Goal: Task Accomplishment & Management: Manage account settings

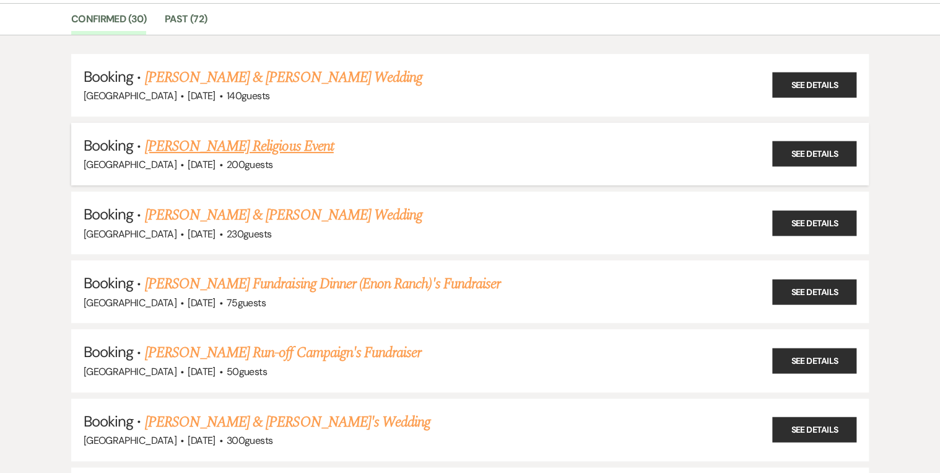
click at [292, 141] on link "[PERSON_NAME] Religious Event" at bounding box center [239, 146] width 189 height 22
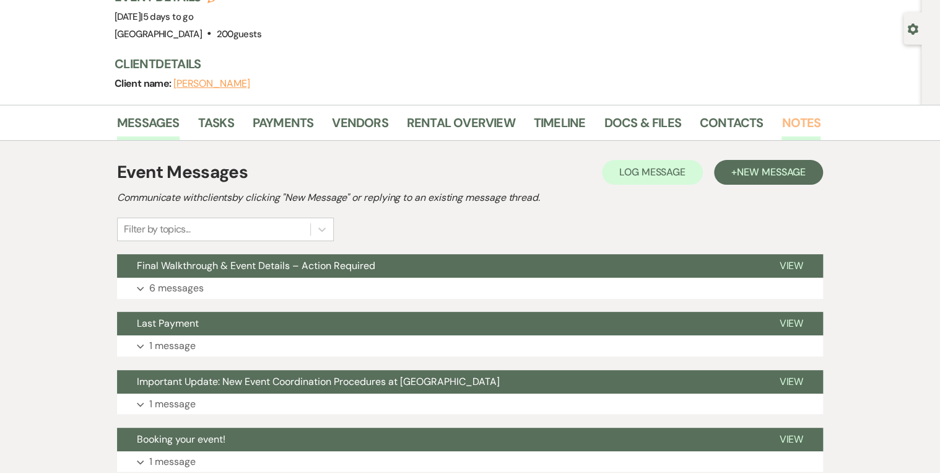
click at [800, 116] on link "Notes" at bounding box center [801, 126] width 39 height 27
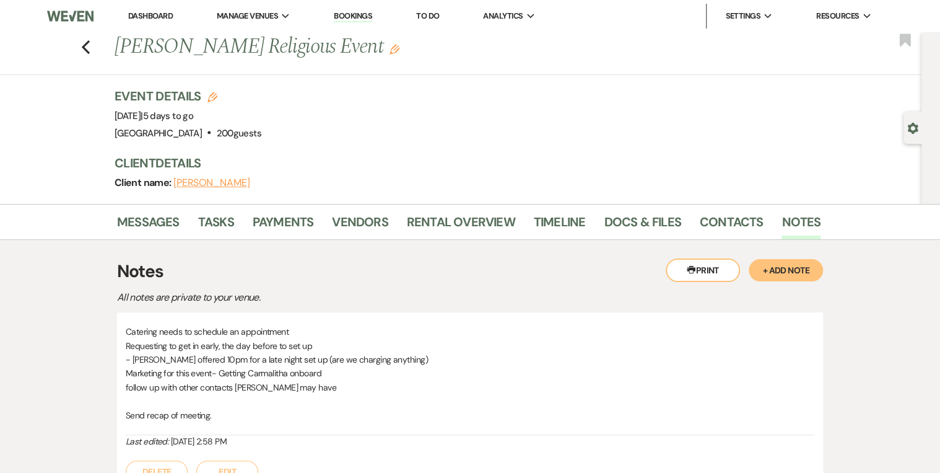
drag, startPoint x: 291, startPoint y: 367, endPoint x: 152, endPoint y: 366, distance: 138.8
click at [152, 366] on p "Marketing for this event- Getting Carmalitha onboard" at bounding box center [470, 373] width 689 height 14
drag, startPoint x: 152, startPoint y: 366, endPoint x: 138, endPoint y: 359, distance: 16.1
click at [138, 359] on p "- [PERSON_NAME] offered 10pm for a late night set up (are we charging anything)" at bounding box center [470, 360] width 689 height 14
drag, startPoint x: 137, startPoint y: 354, endPoint x: 164, endPoint y: 355, distance: 27.3
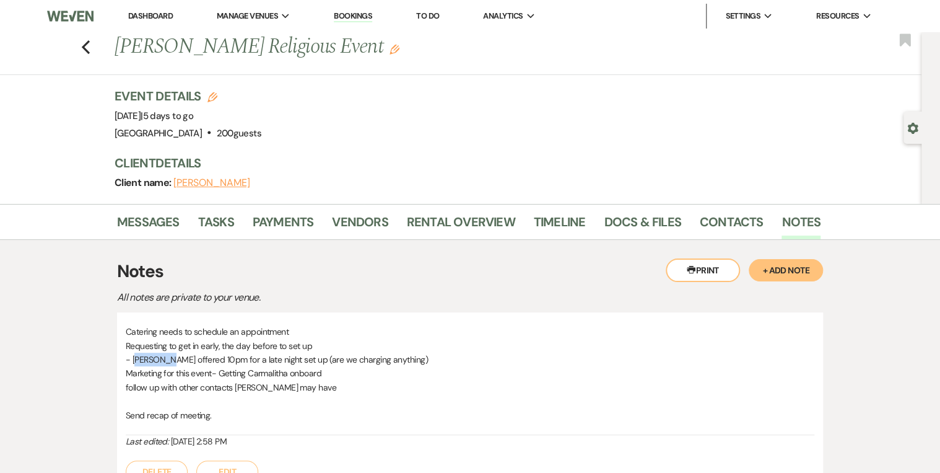
click at [164, 355] on p "- [PERSON_NAME] offered 10pm for a late night set up (are we charging anything)" at bounding box center [470, 360] width 689 height 14
drag, startPoint x: 164, startPoint y: 355, endPoint x: 153, endPoint y: 330, distance: 27.2
click at [153, 330] on p "Catering needs to schedule an appointment" at bounding box center [470, 332] width 689 height 14
drag, startPoint x: 133, startPoint y: 332, endPoint x: 212, endPoint y: 342, distance: 80.5
click at [204, 339] on div "Catering needs to schedule an appointment Requesting to get in early, the day b…" at bounding box center [470, 380] width 689 height 110
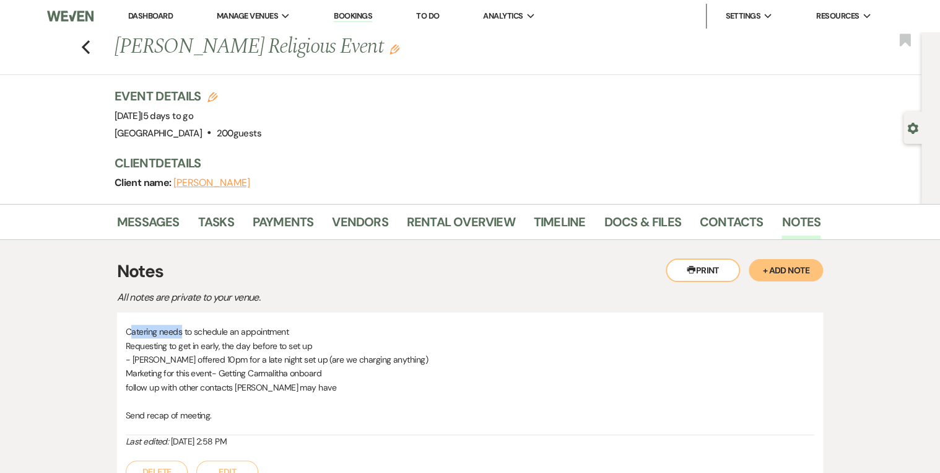
click at [212, 342] on p "Requesting to get in early, the day before to set up" at bounding box center [470, 346] width 689 height 14
drag, startPoint x: 212, startPoint y: 342, endPoint x: 185, endPoint y: 347, distance: 28.3
click at [182, 347] on div "Catering needs to schedule an appointment Requesting to get in early, the day b…" at bounding box center [470, 403] width 706 height 183
click at [203, 347] on p "Requesting to get in early, the day before to set up" at bounding box center [470, 346] width 689 height 14
click at [146, 359] on p "- [PERSON_NAME] offered 10pm for a late night set up (are we charging anything)" at bounding box center [470, 360] width 689 height 14
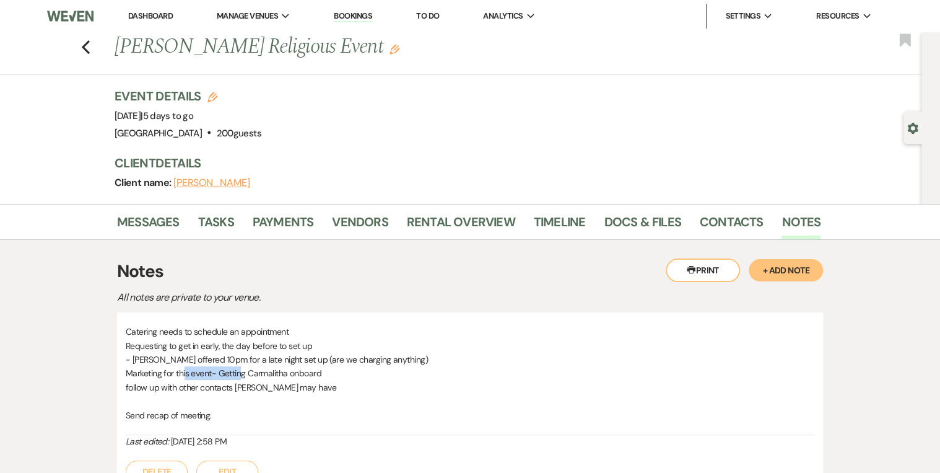
drag, startPoint x: 146, startPoint y: 359, endPoint x: 240, endPoint y: 369, distance: 94.7
click at [240, 369] on p "Marketing for this event- Getting Carmalitha onboard" at bounding box center [470, 373] width 689 height 14
drag, startPoint x: 240, startPoint y: 369, endPoint x: 269, endPoint y: 366, distance: 28.7
click at [269, 366] on p "Marketing for this event- Getting Carmalitha onboard" at bounding box center [470, 373] width 689 height 14
drag, startPoint x: 126, startPoint y: 374, endPoint x: 252, endPoint y: 380, distance: 125.9
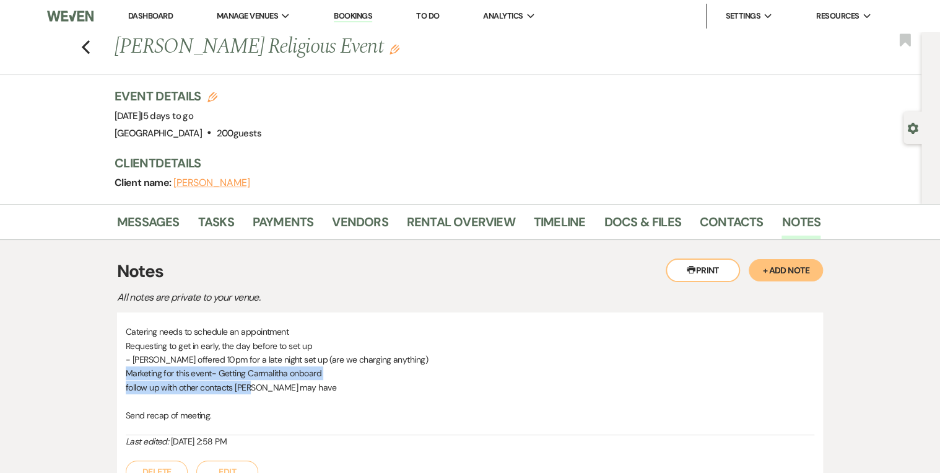
click at [252, 380] on div "Catering needs to schedule an appointment Requesting to get in early, the day b…" at bounding box center [470, 380] width 689 height 110
drag, startPoint x: 252, startPoint y: 380, endPoint x: 192, endPoint y: 380, distance: 60.1
click at [192, 380] on p "follow up with other contacts [PERSON_NAME] may have" at bounding box center [470, 387] width 689 height 14
click at [226, 392] on p "follow up with other contacts [PERSON_NAME] may have" at bounding box center [470, 387] width 689 height 14
drag, startPoint x: 229, startPoint y: 392, endPoint x: 250, endPoint y: 392, distance: 20.5
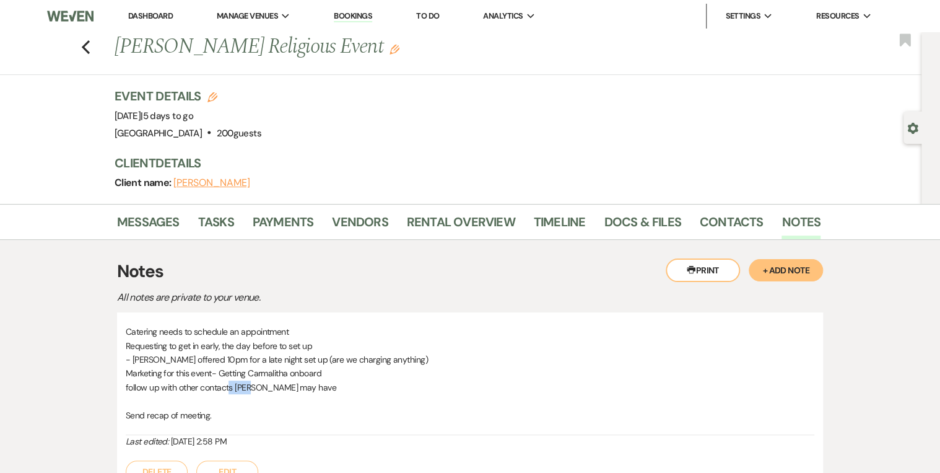
click at [250, 392] on p "follow up with other contacts [PERSON_NAME] may have" at bounding box center [470, 387] width 689 height 14
drag, startPoint x: 250, startPoint y: 392, endPoint x: 270, endPoint y: 394, distance: 20.5
click at [270, 394] on p at bounding box center [470, 401] width 689 height 14
click at [141, 359] on p "- [PERSON_NAME] offered 10pm for a late night set up (are we charging anything)" at bounding box center [470, 360] width 689 height 14
drag, startPoint x: 134, startPoint y: 359, endPoint x: 203, endPoint y: 351, distance: 68.6
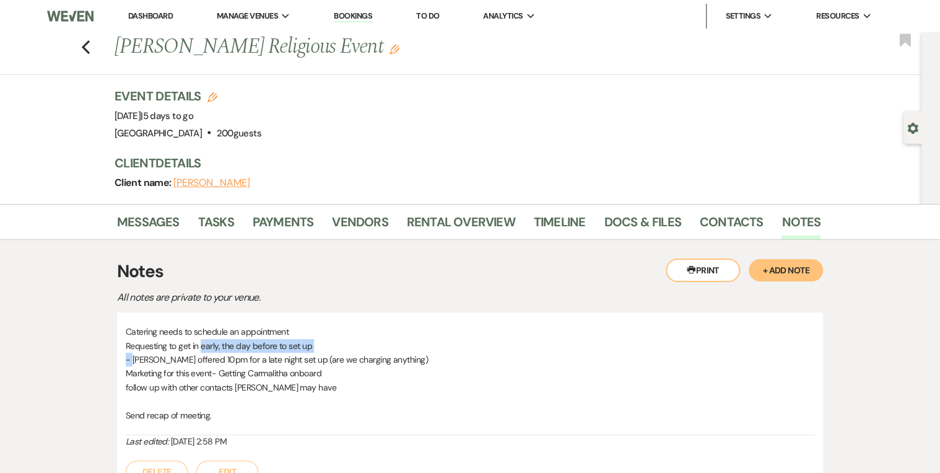
click at [203, 351] on div "Catering needs to schedule an appointment Requesting to get in early, the day b…" at bounding box center [470, 380] width 689 height 110
drag, startPoint x: 203, startPoint y: 351, endPoint x: 196, endPoint y: 359, distance: 10.5
click at [196, 359] on p "- [PERSON_NAME] offered 10pm for a late night set up (are we charging anything)" at bounding box center [470, 360] width 689 height 14
click at [191, 358] on p "- [PERSON_NAME] offered 10pm for a late night set up (are we charging anything)" at bounding box center [470, 360] width 689 height 14
click at [160, 228] on link "Messages" at bounding box center [148, 225] width 63 height 27
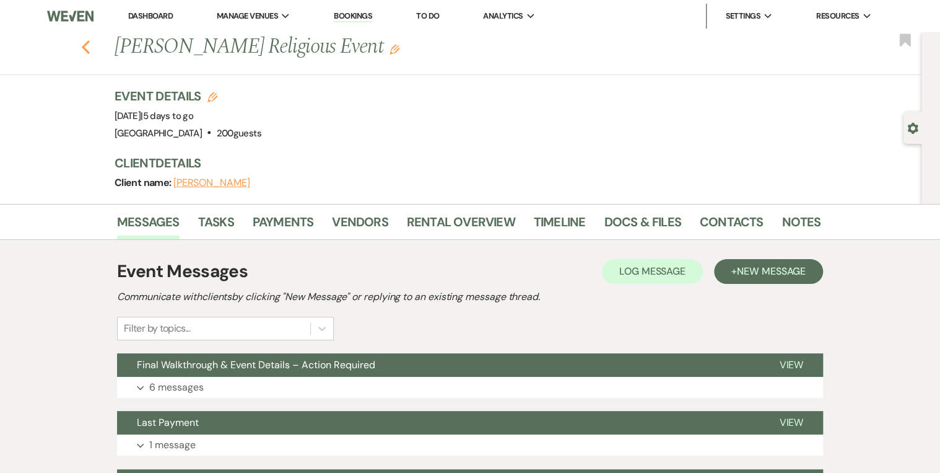
click at [90, 43] on use "button" at bounding box center [86, 47] width 8 height 14
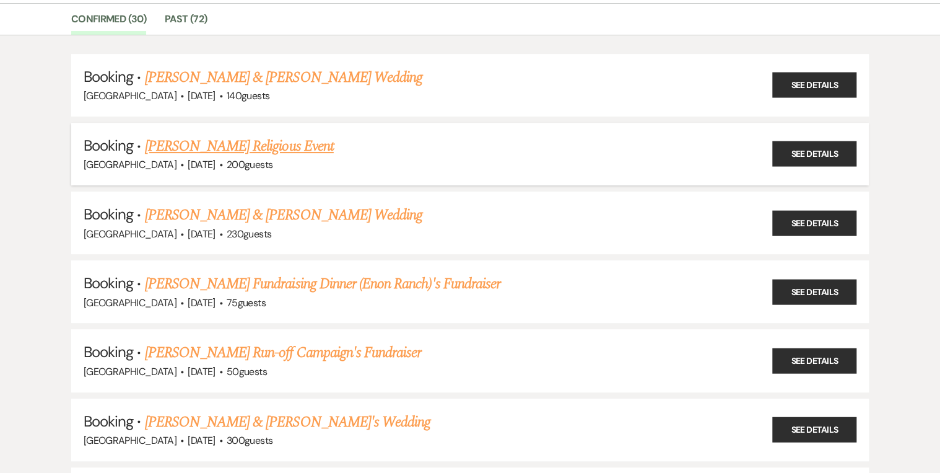
click at [211, 157] on div "[GEOGRAPHIC_DATA] · [DATE] · 200 guests" at bounding box center [470, 165] width 773 height 16
click at [212, 143] on link "[PERSON_NAME] Religious Event" at bounding box center [239, 146] width 189 height 22
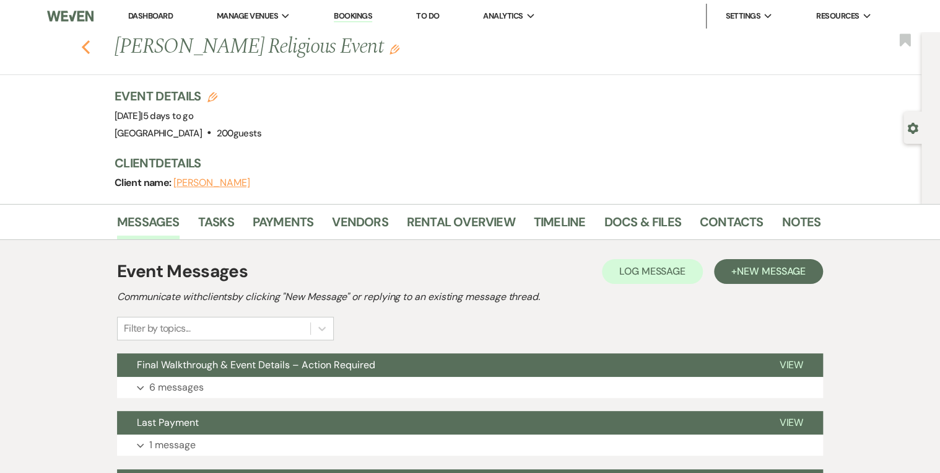
click at [87, 49] on use "button" at bounding box center [86, 47] width 8 height 14
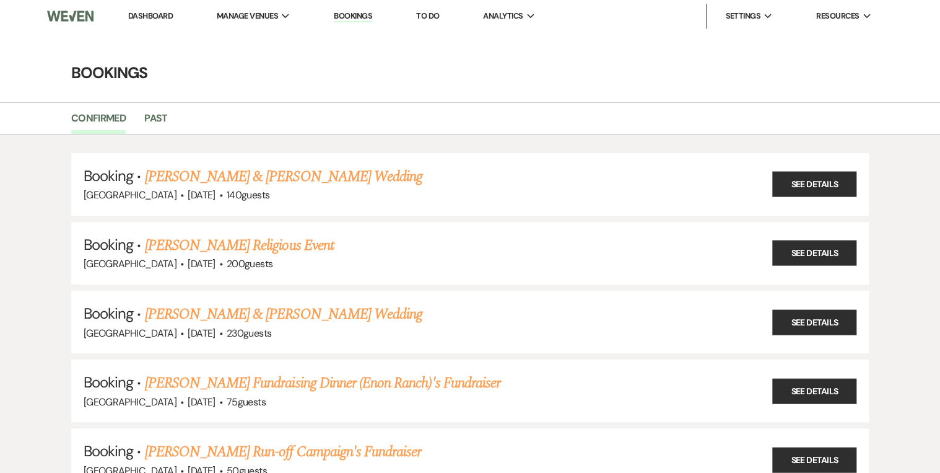
scroll to position [99, 0]
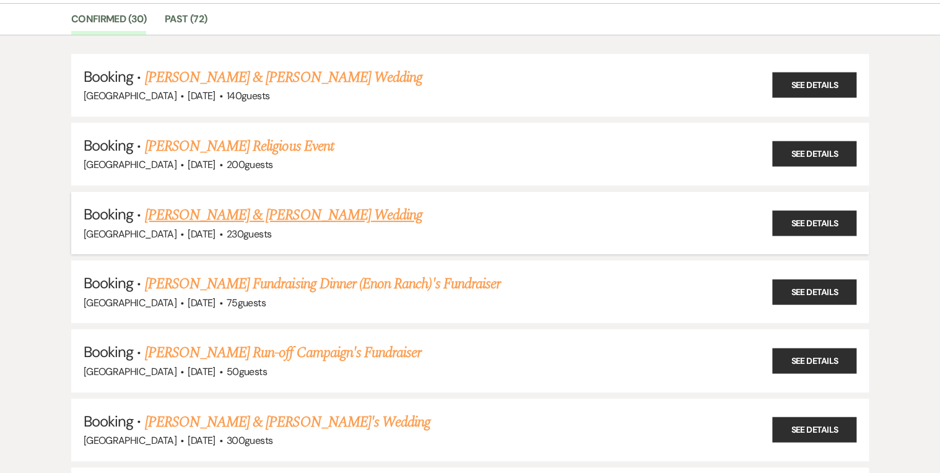
click at [196, 211] on link "[PERSON_NAME] & [PERSON_NAME] Wedding" at bounding box center [284, 215] width 278 height 22
select select "12"
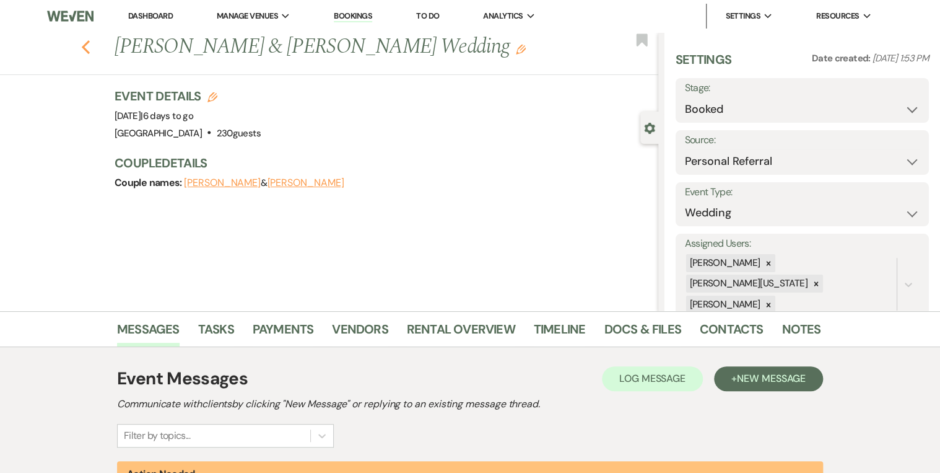
click at [90, 48] on icon "Previous" at bounding box center [85, 47] width 9 height 15
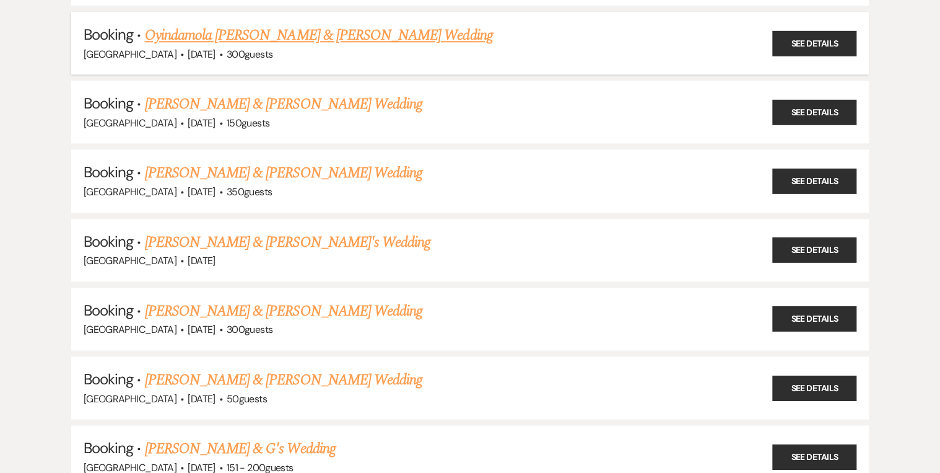
scroll to position [694, 0]
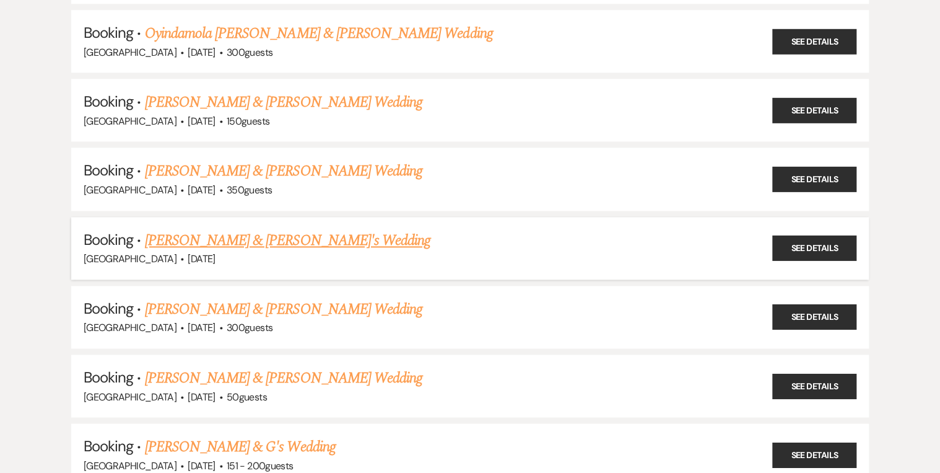
click at [273, 235] on link "[PERSON_NAME] & [PERSON_NAME]'s Wedding" at bounding box center [288, 240] width 286 height 22
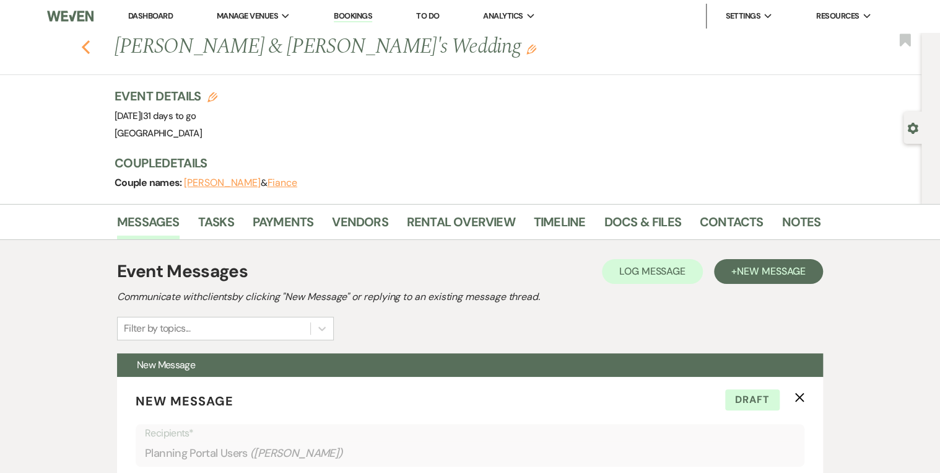
click at [90, 40] on icon "Previous" at bounding box center [85, 47] width 9 height 15
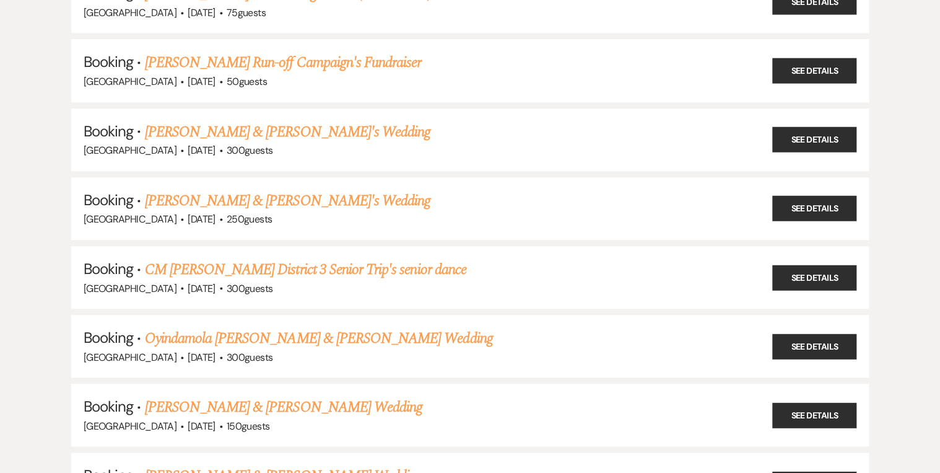
scroll to position [396, 0]
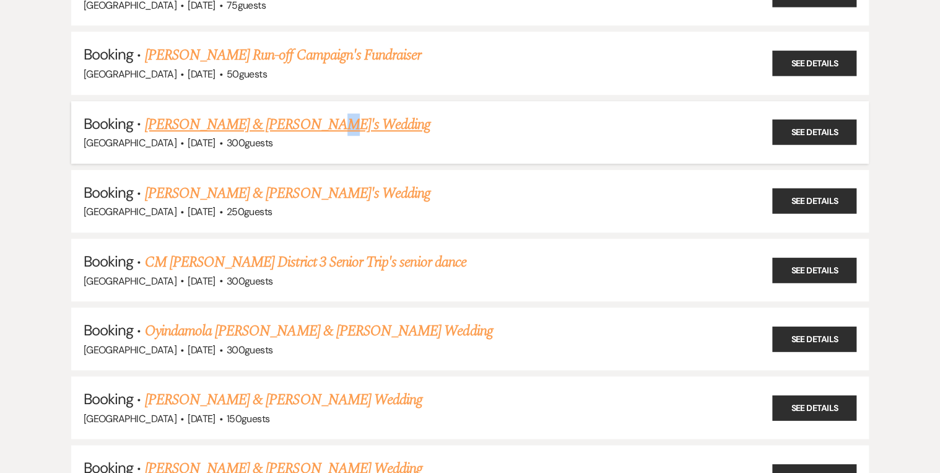
click at [317, 112] on li "Booking · [PERSON_NAME] & [PERSON_NAME]'s Wedding [GEOGRAPHIC_DATA] · [DATE] · …" at bounding box center [470, 132] width 798 height 63
drag, startPoint x: 317, startPoint y: 113, endPoint x: 445, endPoint y: 175, distance: 142.4
click at [445, 175] on li "Booking · [PERSON_NAME] & [PERSON_NAME]'s Wedding [GEOGRAPHIC_DATA] · [DATE] · …" at bounding box center [470, 201] width 798 height 63
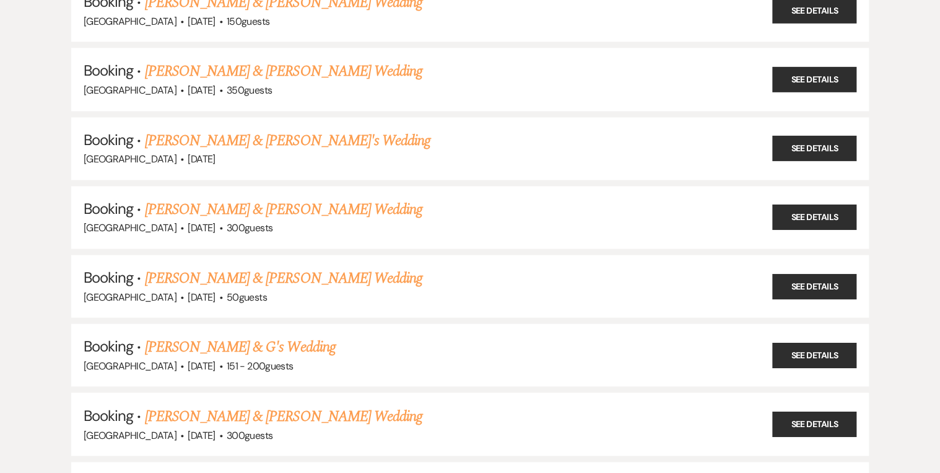
scroll to position [793, 0]
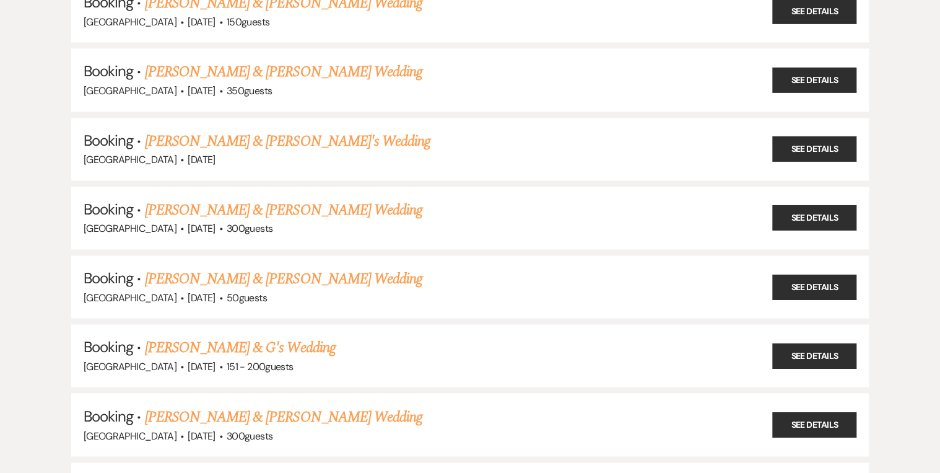
click at [533, 243] on ul "Booking · [PERSON_NAME] & [PERSON_NAME] Wedding [GEOGRAPHIC_DATA] · [DATE] · 14…" at bounding box center [470, 390] width 798 height 2060
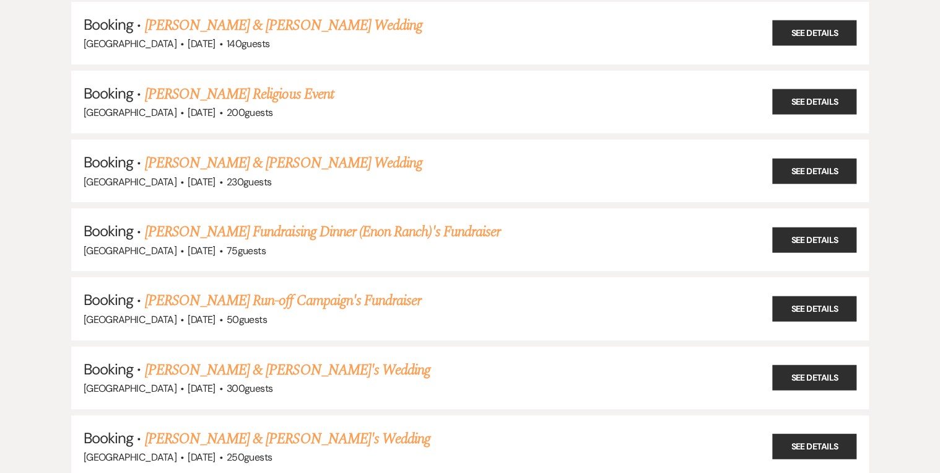
scroll to position [149, 0]
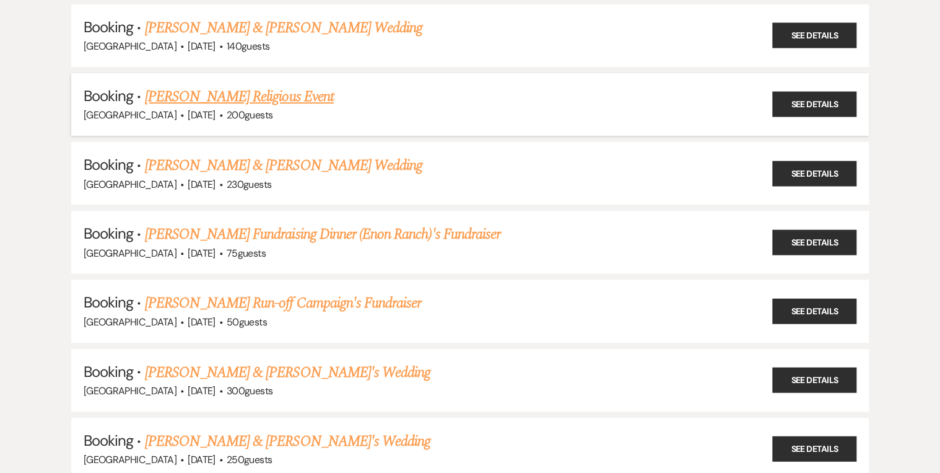
click at [228, 91] on link "[PERSON_NAME] Religious Event" at bounding box center [239, 96] width 189 height 22
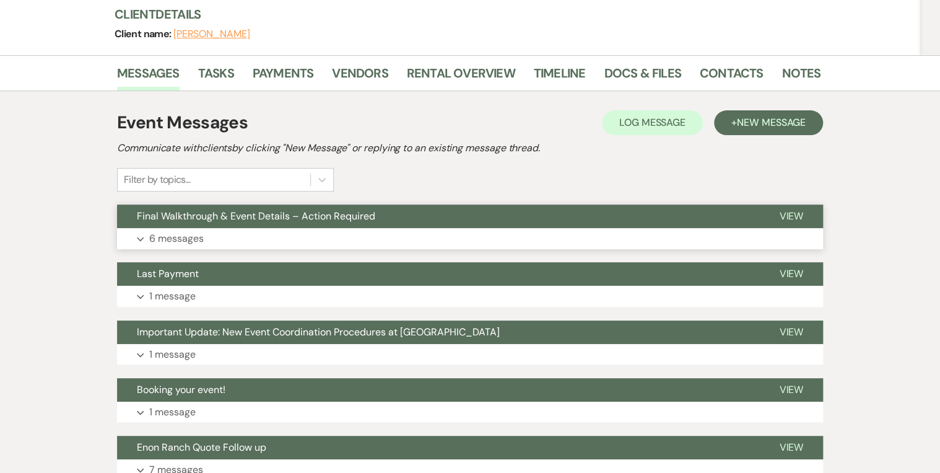
click at [255, 220] on span "Final Walkthrough & Event Details – Action Required" at bounding box center [256, 215] width 239 height 13
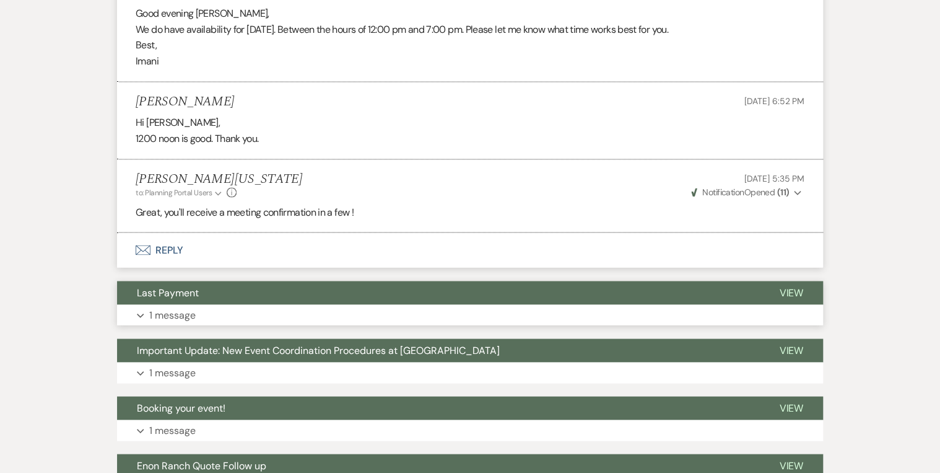
scroll to position [991, 0]
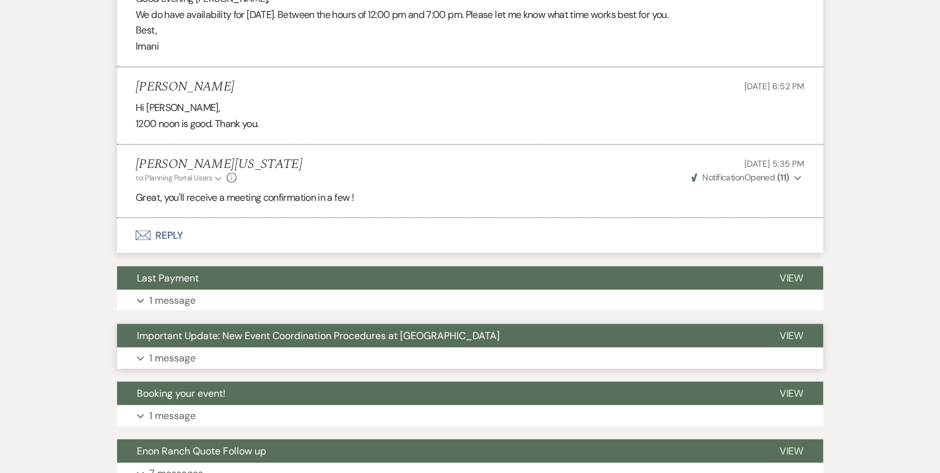
click at [228, 330] on span "Important Update: New Event Coordination Procedures at [GEOGRAPHIC_DATA]" at bounding box center [318, 334] width 363 height 13
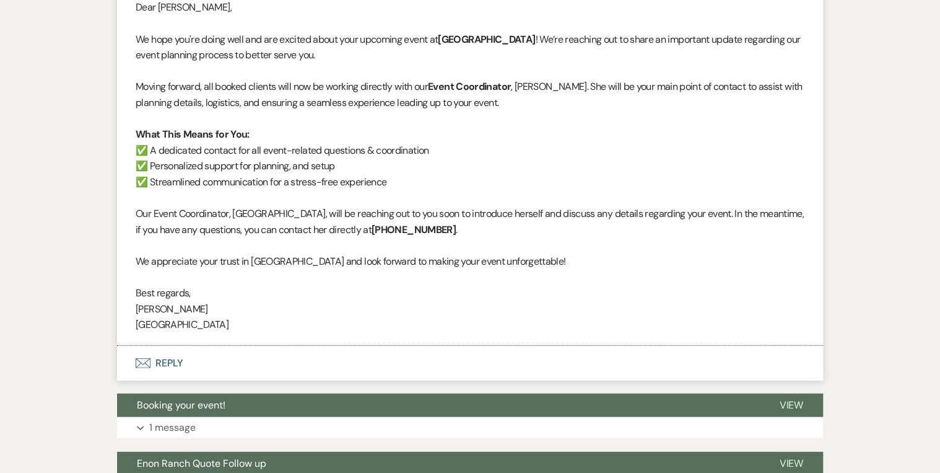
scroll to position [1437, 0]
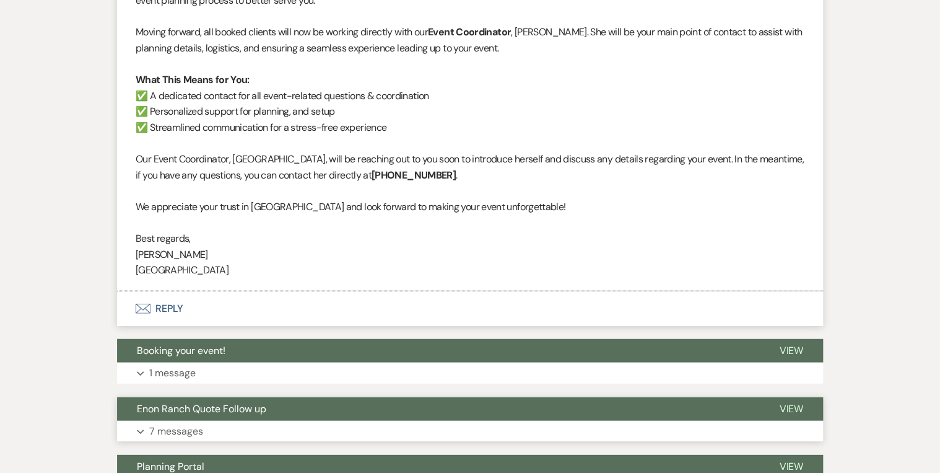
click at [200, 413] on span "Enon Ranch Quote Follow up" at bounding box center [201, 408] width 129 height 13
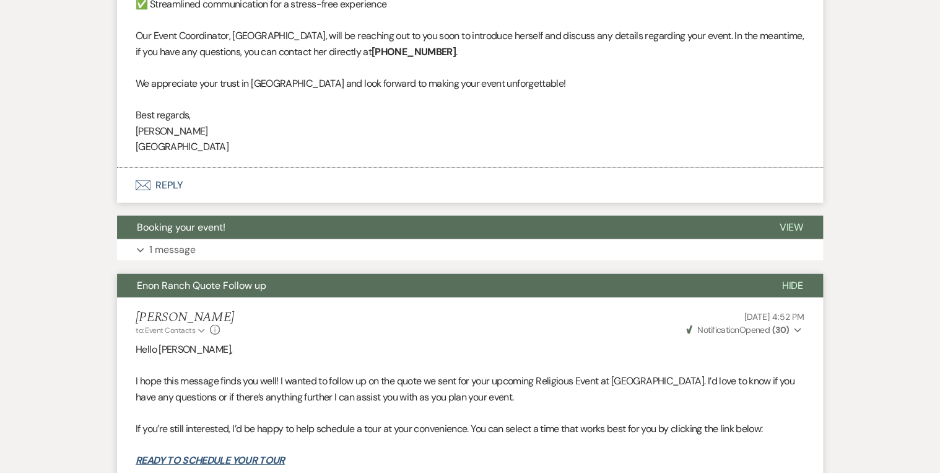
scroll to position [1487, 0]
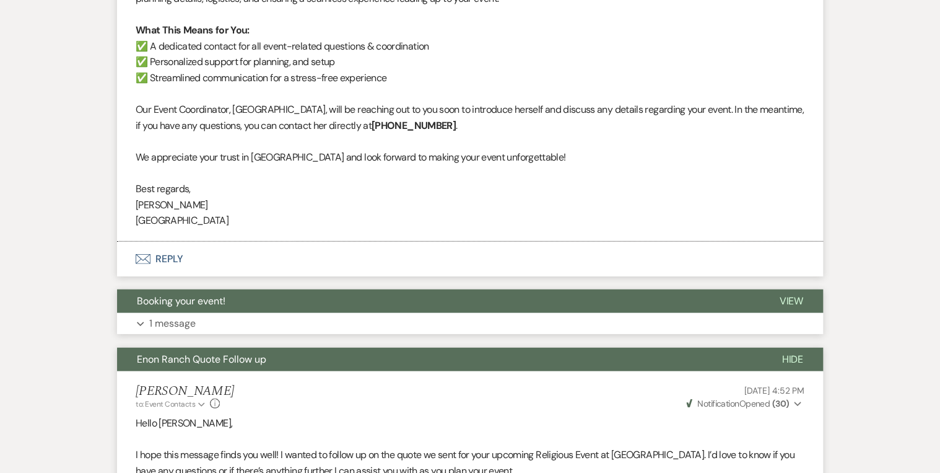
click at [235, 308] on button "Booking your event!" at bounding box center [438, 301] width 642 height 24
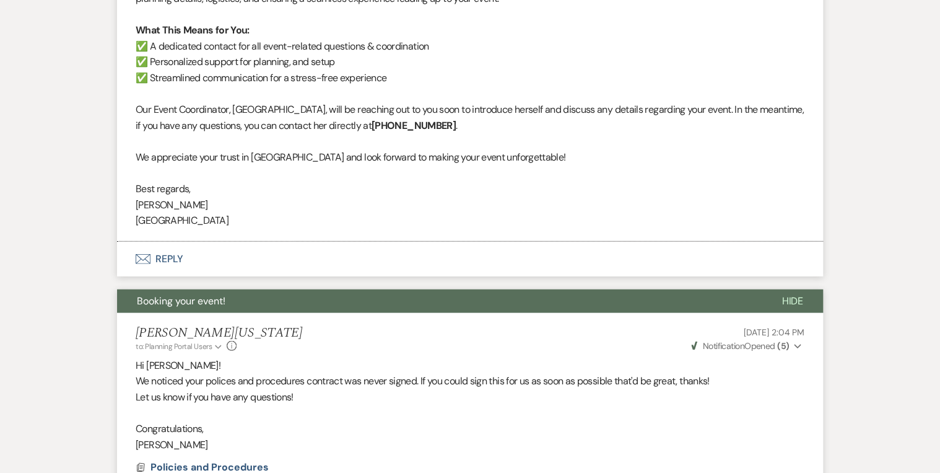
click at [235, 303] on button "Booking your event!" at bounding box center [439, 301] width 645 height 24
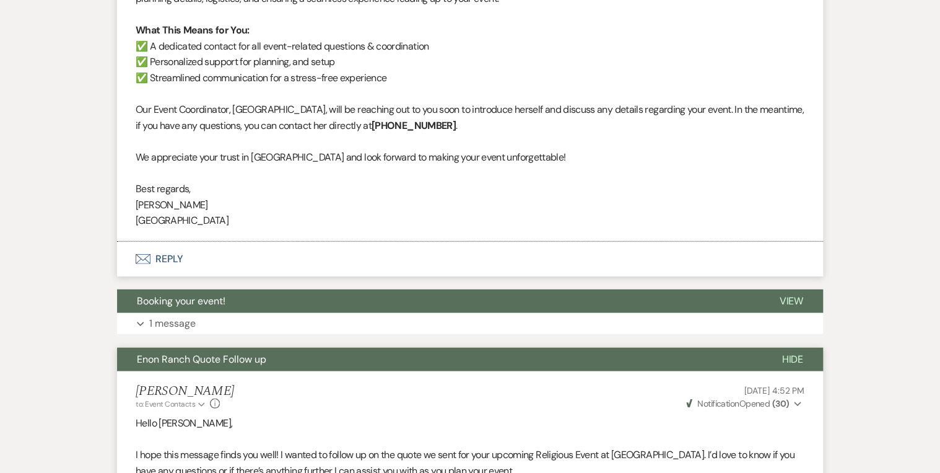
click at [224, 354] on span "Enon Ranch Quote Follow up" at bounding box center [201, 359] width 129 height 13
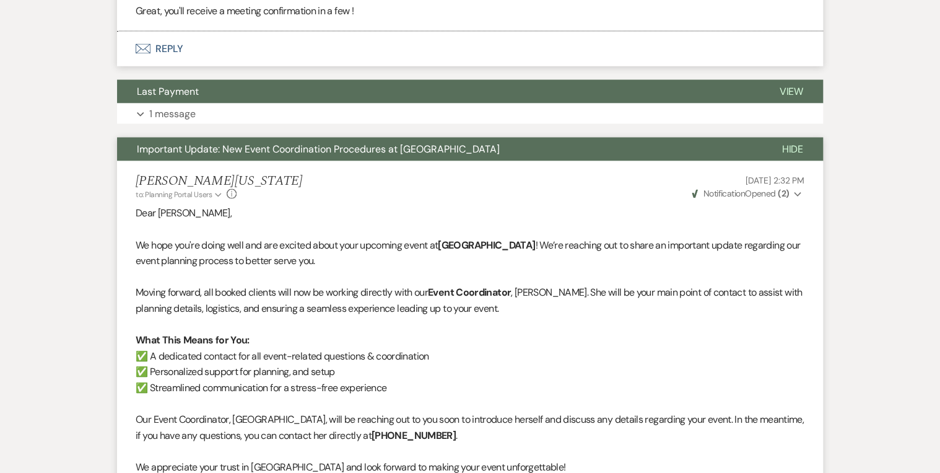
scroll to position [1090, 0]
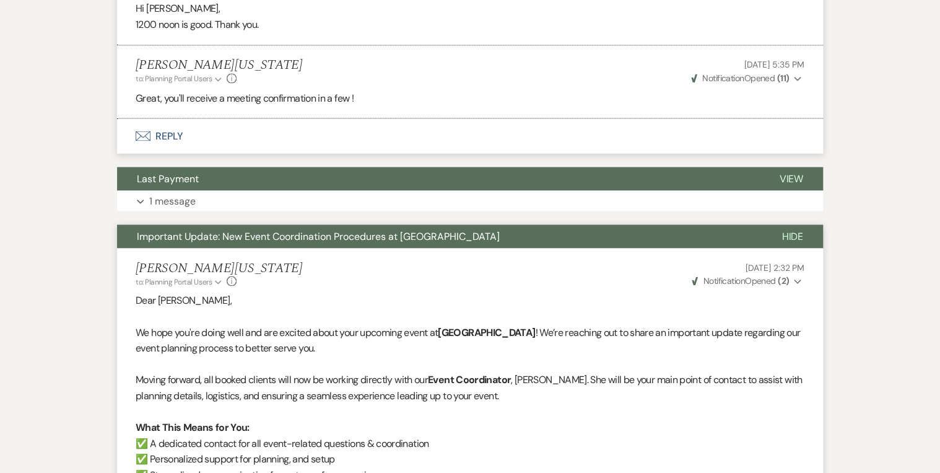
click at [230, 235] on span "Important Update: New Event Coordination Procedures at [GEOGRAPHIC_DATA]" at bounding box center [318, 235] width 363 height 13
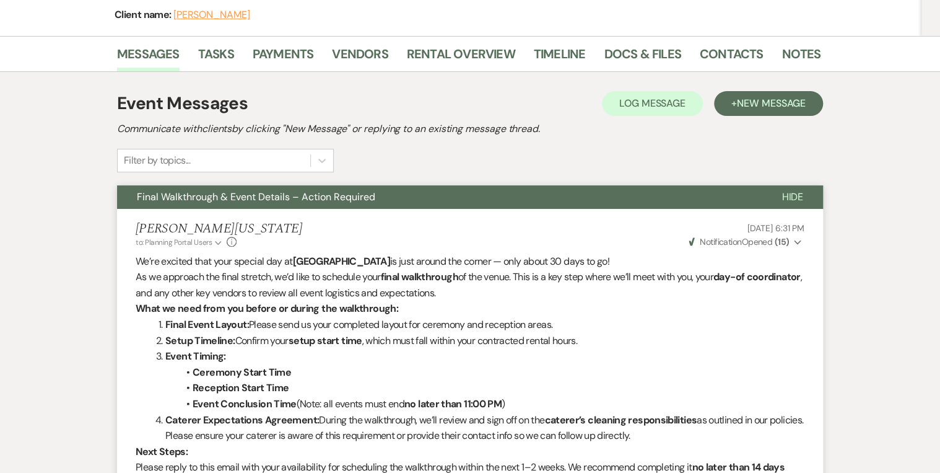
scroll to position [149, 0]
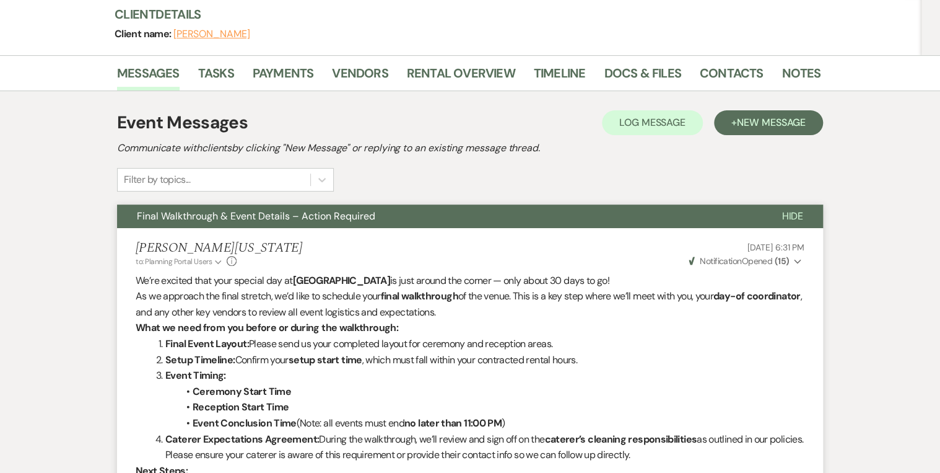
click at [221, 210] on span "Final Walkthrough & Event Details – Action Required" at bounding box center [256, 215] width 239 height 13
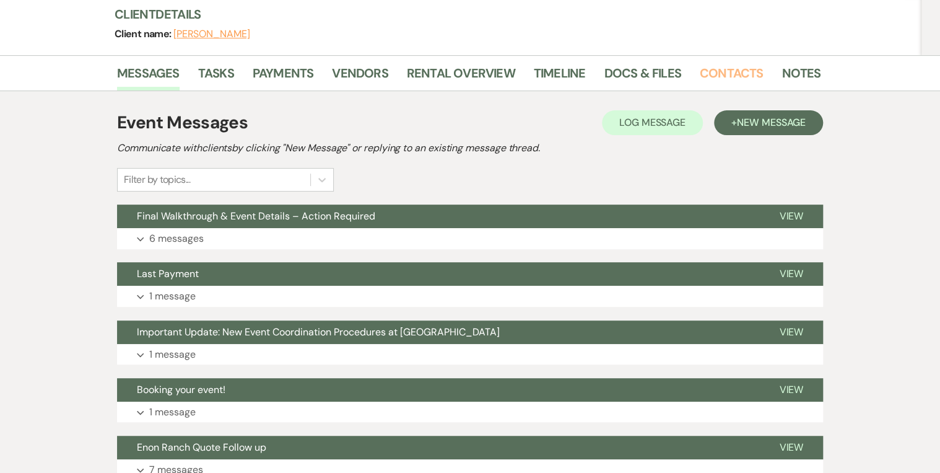
click at [740, 77] on link "Contacts" at bounding box center [732, 76] width 64 height 27
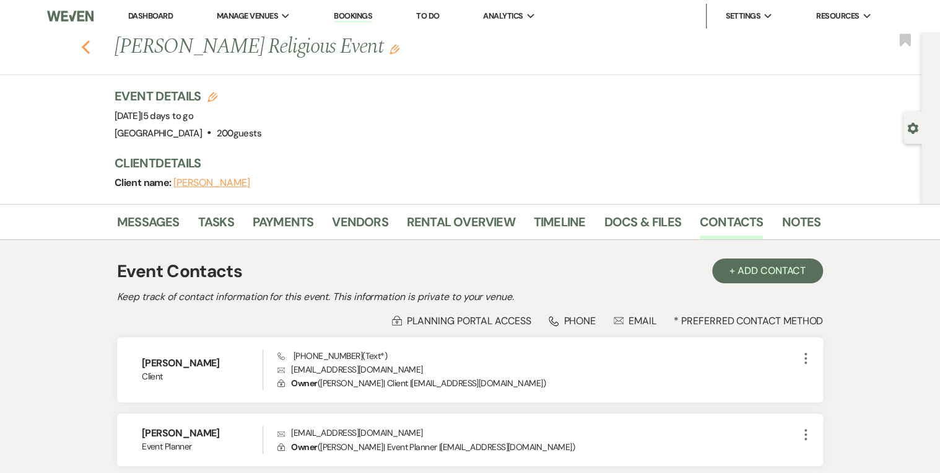
click at [90, 45] on icon "Previous" at bounding box center [85, 47] width 9 height 15
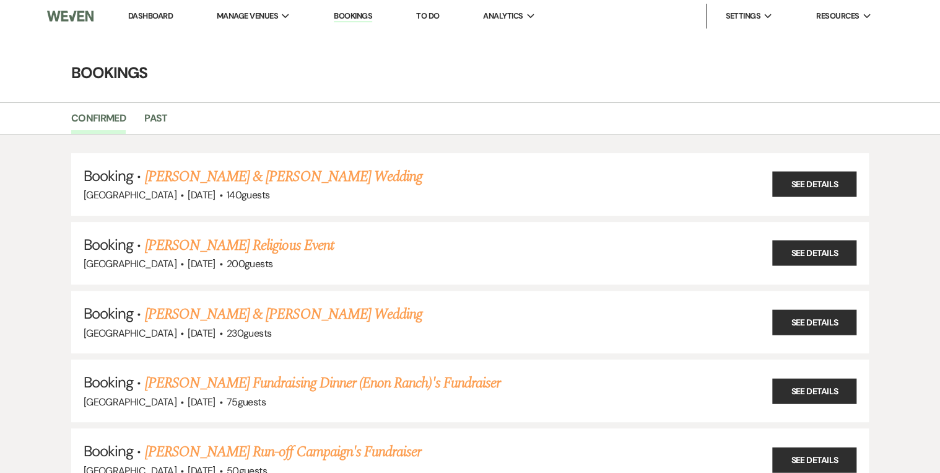
scroll to position [149, 0]
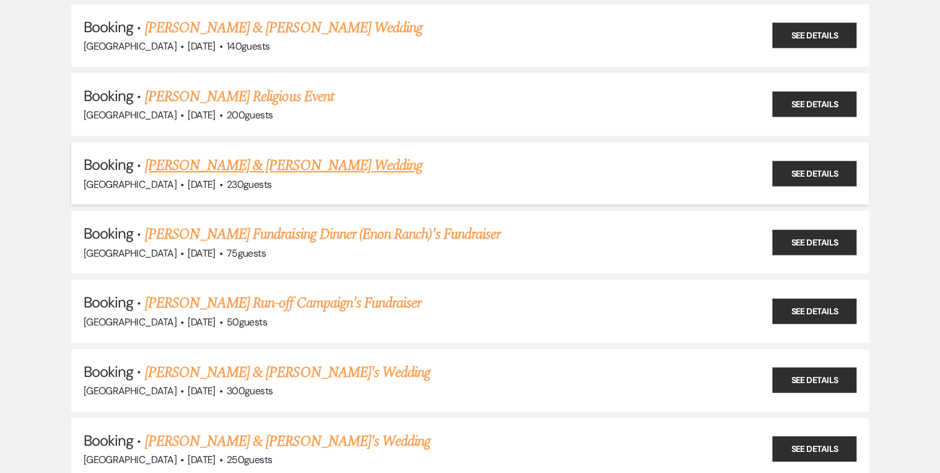
click at [206, 154] on link "[PERSON_NAME] & [PERSON_NAME] Wedding" at bounding box center [284, 165] width 278 height 22
select select "12"
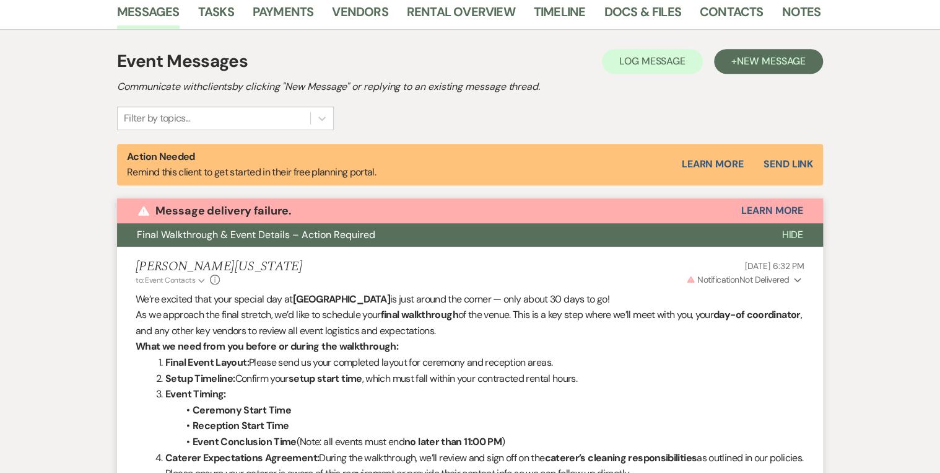
scroll to position [316, 0]
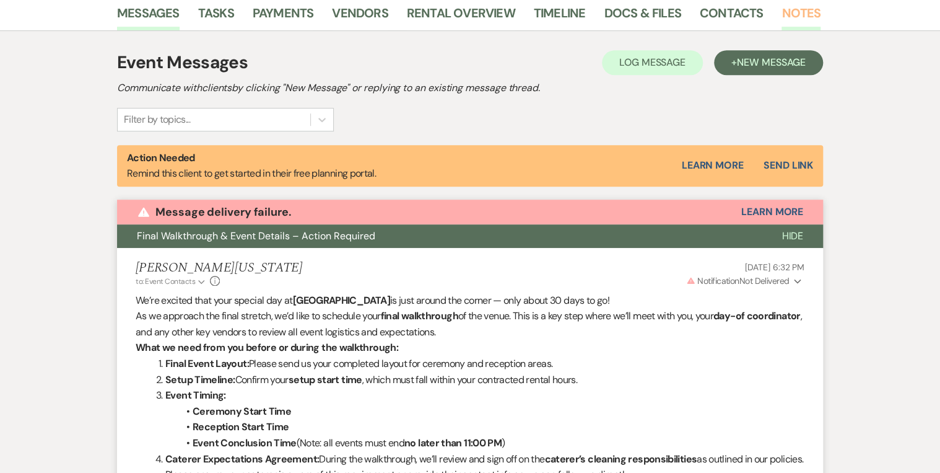
click at [782, 12] on link "Notes" at bounding box center [801, 16] width 39 height 27
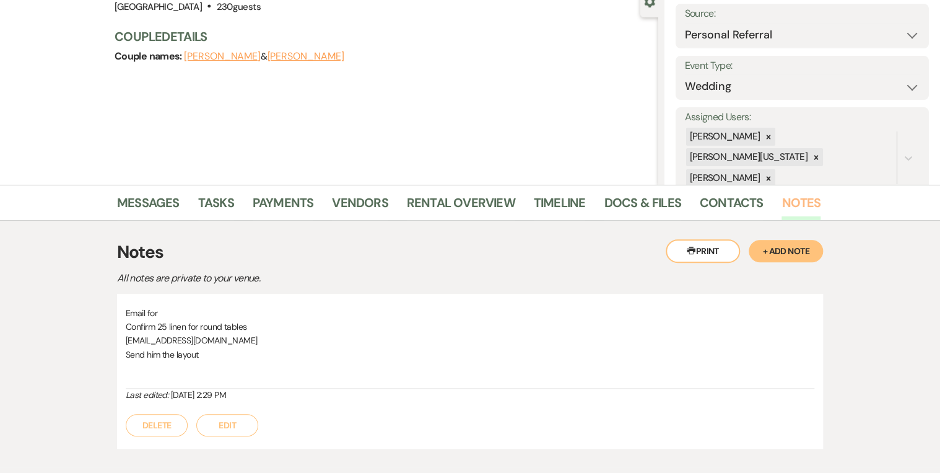
scroll to position [149, 0]
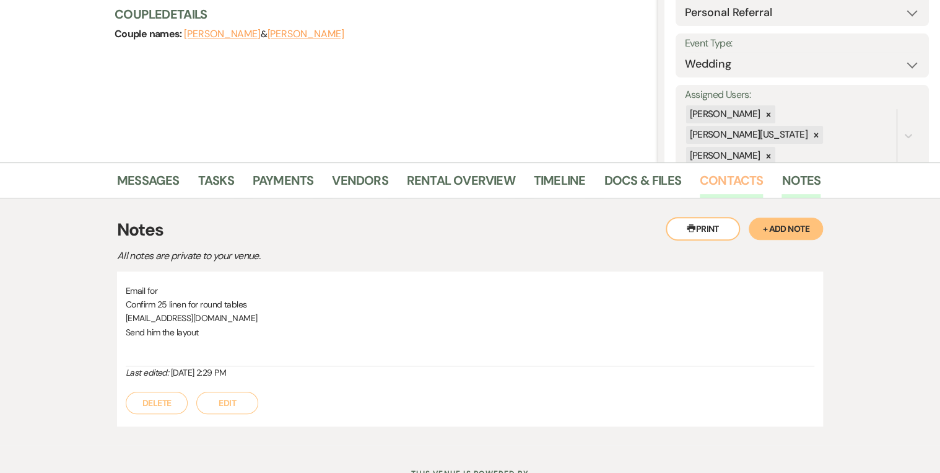
click at [748, 180] on link "Contacts" at bounding box center [732, 183] width 64 height 27
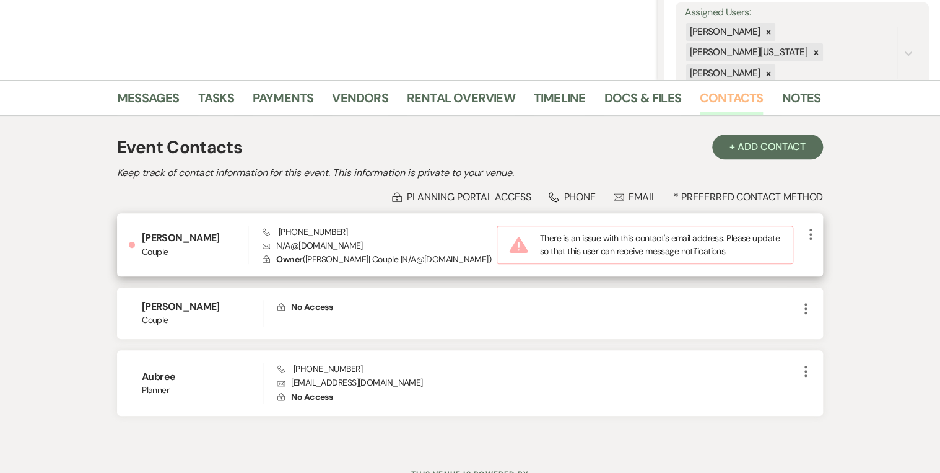
scroll to position [248, 0]
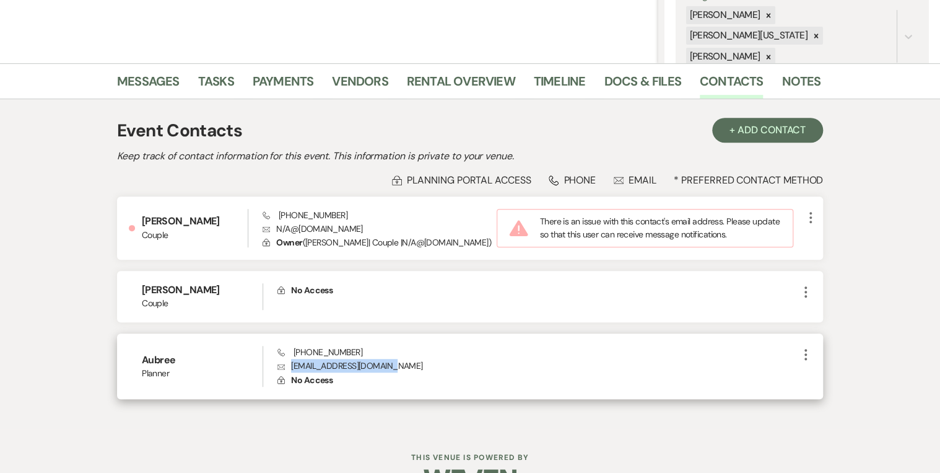
drag, startPoint x: 291, startPoint y: 364, endPoint x: 403, endPoint y: 367, distance: 112.2
click at [403, 367] on p "Envelope [EMAIL_ADDRESS][DOMAIN_NAME]" at bounding box center [538, 366] width 521 height 14
drag, startPoint x: 403, startPoint y: 367, endPoint x: 365, endPoint y: 361, distance: 39.0
copy p "[EMAIL_ADDRESS][DOMAIN_NAME]"
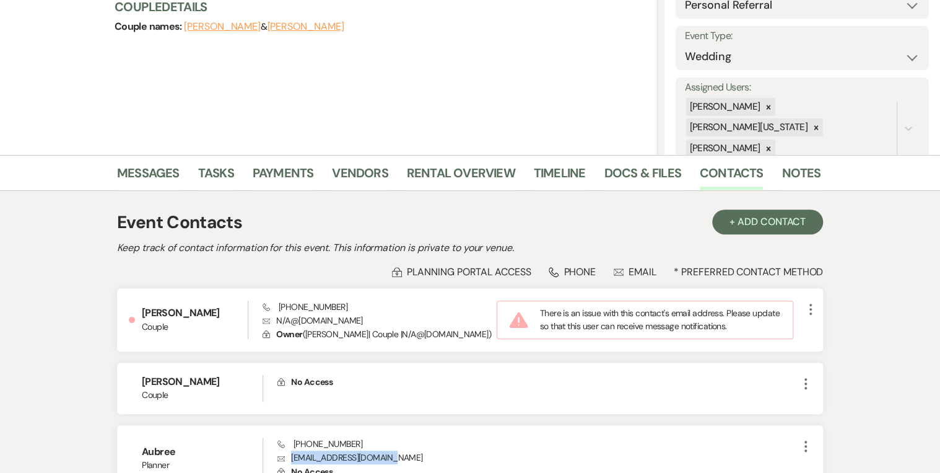
scroll to position [0, 0]
